Goal: Task Accomplishment & Management: Manage account settings

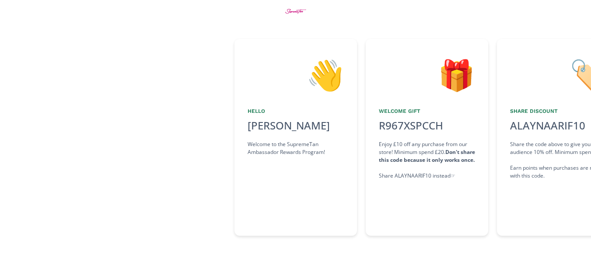
click at [289, 203] on div "👋 Hello [PERSON_NAME] Welcome to the SupremeTan Ambassador Rewards Program!" at bounding box center [295, 137] width 122 height 197
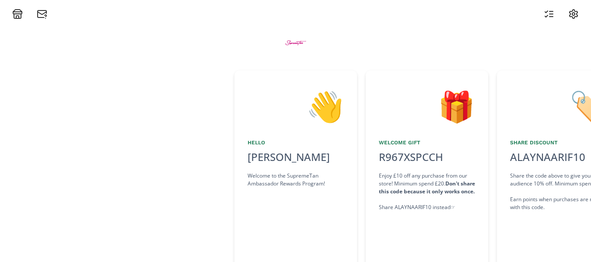
click at [321, 145] on div "Hello" at bounding box center [295, 143] width 96 height 8
click at [293, 177] on div "Welcome to the SupremeTan Ambassador Rewards Program!" at bounding box center [295, 180] width 96 height 16
click at [14, 15] on icon at bounding box center [17, 16] width 7 height 4
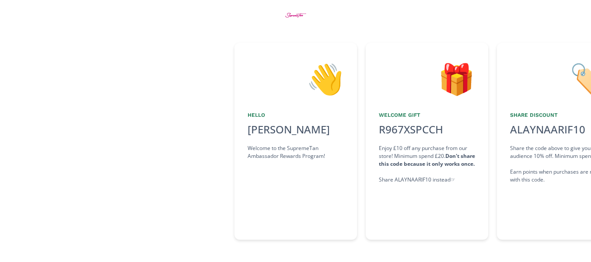
scroll to position [31, 0]
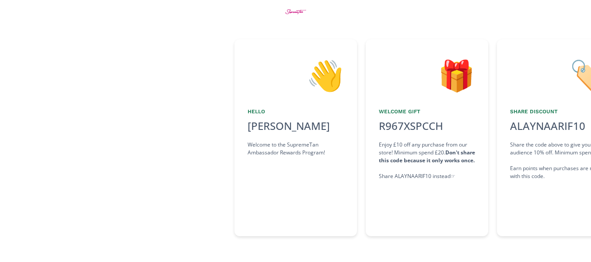
click at [316, 171] on div "👋 Hello [PERSON_NAME] Welcome to the SupremeTan Ambassador Rewards Program!" at bounding box center [295, 137] width 122 height 197
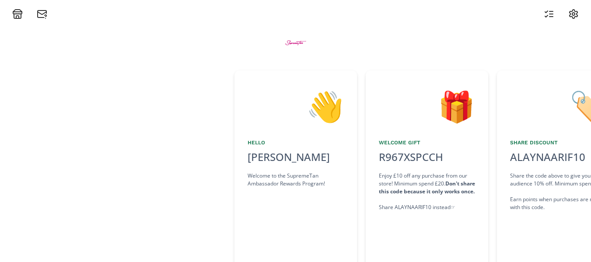
click at [45, 16] on icon at bounding box center [46, 16] width 2 height 2
click at [572, 15] on icon at bounding box center [573, 14] width 10 height 10
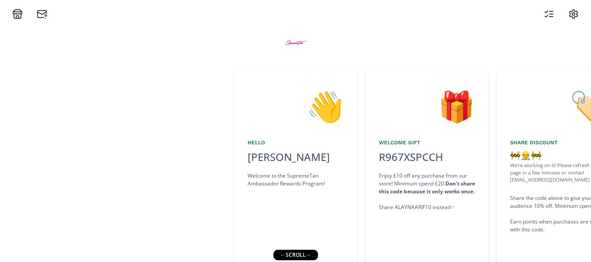
click at [577, 14] on icon at bounding box center [573, 14] width 8 height 9
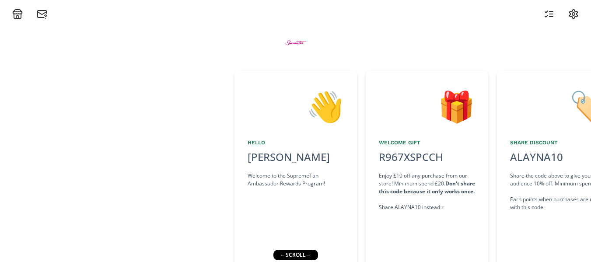
click at [554, 12] on icon at bounding box center [549, 14] width 10 height 10
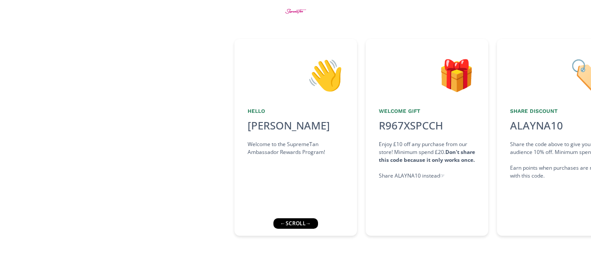
click at [305, 224] on div "← scroll →" at bounding box center [295, 223] width 45 height 10
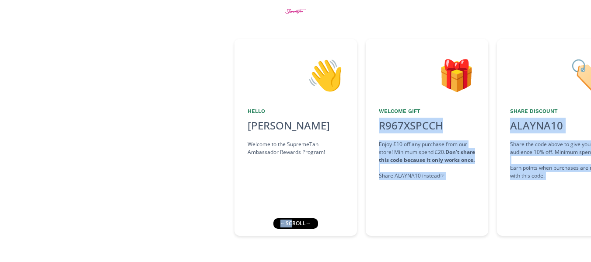
drag, startPoint x: 294, startPoint y: 223, endPoint x: 324, endPoint y: 223, distance: 30.2
click at [324, 223] on div "👋 Hello Alayna Arif Welcome to the SupremeTan Ambassador Rewards Program! 🎁 Wel…" at bounding box center [295, 125] width 591 height 274
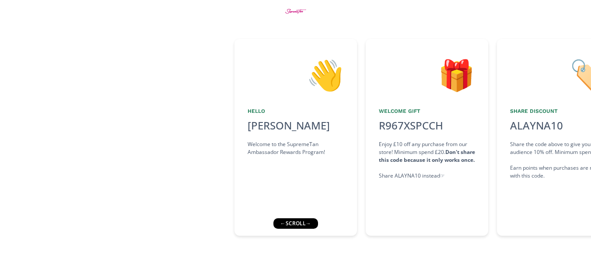
click at [302, 221] on div "← scroll →" at bounding box center [295, 223] width 45 height 10
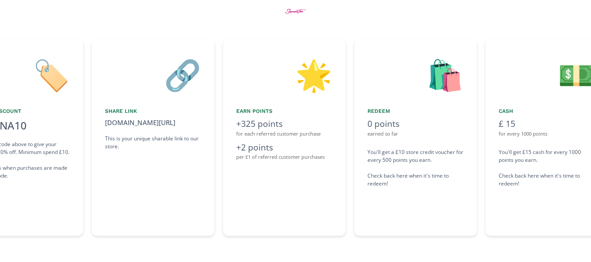
scroll to position [0, 525]
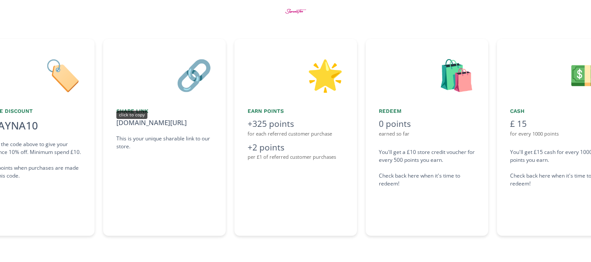
copy div "scroll"
click at [150, 123] on div "www.supremetanning.co.uk/alayna10" at bounding box center [164, 123] width 96 height 10
